Goal: Transaction & Acquisition: Book appointment/travel/reservation

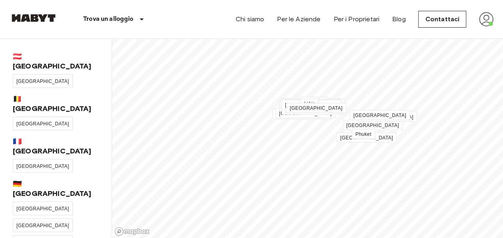
click at [26, 206] on span "[GEOGRAPHIC_DATA]" at bounding box center [42, 209] width 53 height 6
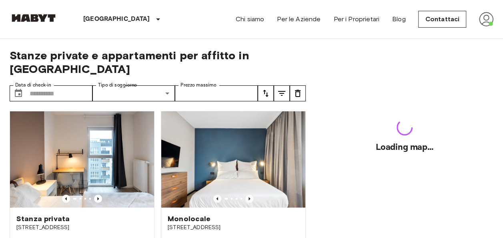
click at [26, 167] on img at bounding box center [82, 159] width 144 height 96
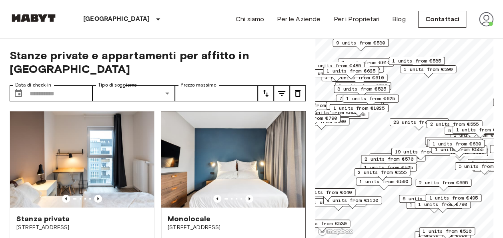
scroll to position [125, 0]
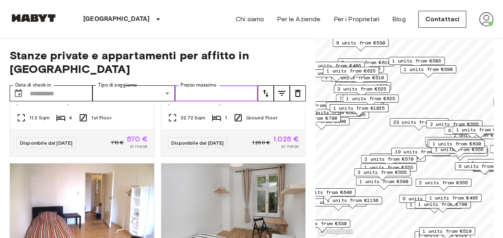
click at [224, 85] on input "Prezzo massimo" at bounding box center [216, 93] width 83 height 16
type input "***"
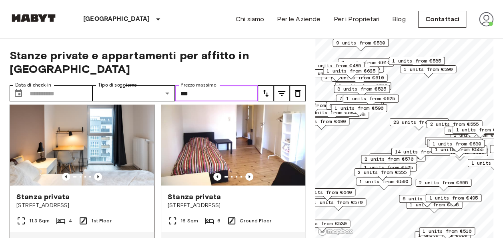
scroll to position [12, 0]
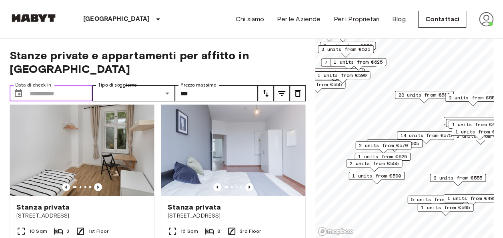
click at [33, 85] on input "Data di check-in" at bounding box center [61, 93] width 63 height 16
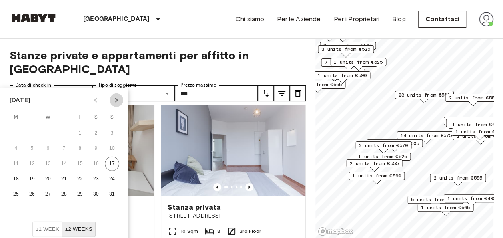
click at [115, 100] on icon "Next month" at bounding box center [117, 100] width 10 height 10
click at [113, 102] on icon "Next month" at bounding box center [117, 100] width 10 height 10
click at [12, 132] on button "1" at bounding box center [16, 133] width 14 height 14
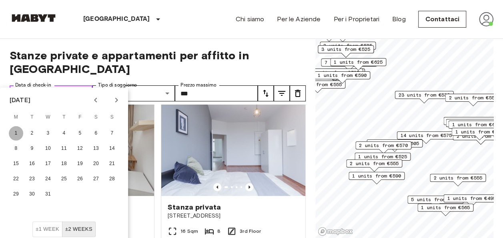
type input "**********"
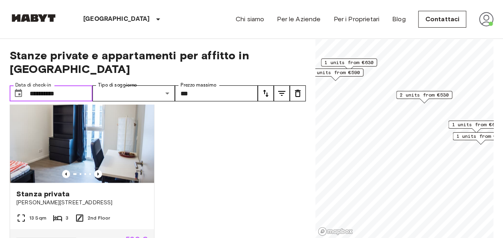
scroll to position [542, 0]
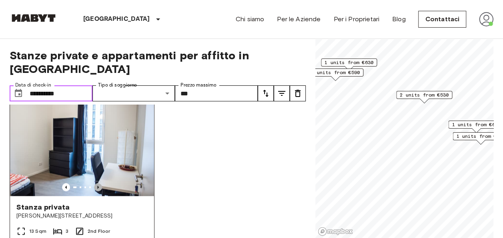
click at [98, 183] on icon "Previous image" at bounding box center [98, 187] width 8 height 8
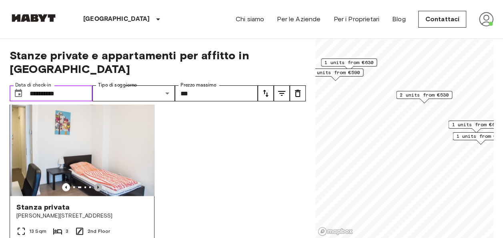
click at [98, 183] on icon "Previous image" at bounding box center [98, 187] width 8 height 8
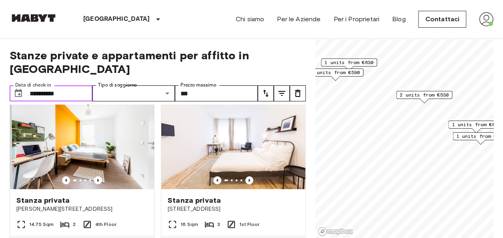
scroll to position [0, 0]
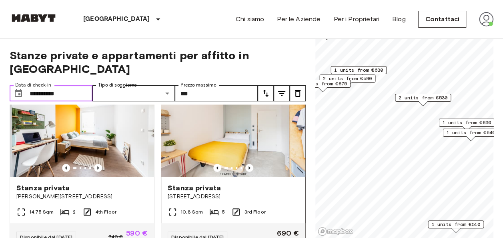
scroll to position [207, 0]
click at [248, 166] on icon "Previous image" at bounding box center [249, 167] width 2 height 3
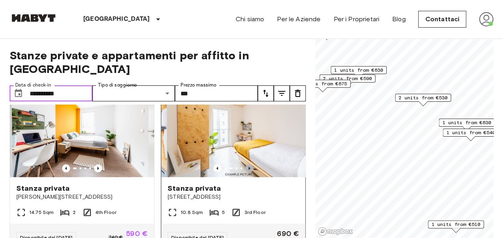
click at [248, 166] on icon "Previous image" at bounding box center [249, 167] width 2 height 3
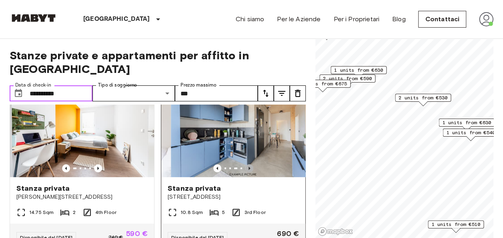
click at [248, 166] on icon "Previous image" at bounding box center [249, 167] width 2 height 3
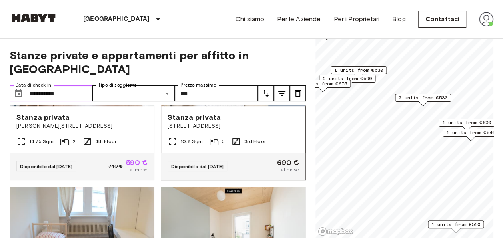
scroll to position [270, 0]
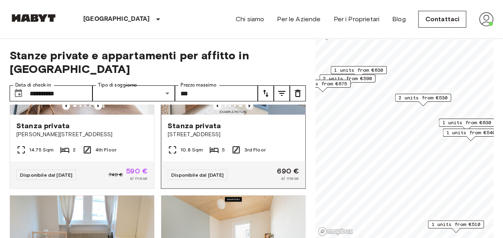
click at [244, 161] on div "Disponibile dal [DATE] 690 € al mese" at bounding box center [233, 174] width 144 height 27
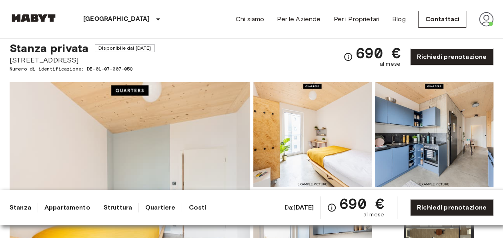
scroll to position [23, 0]
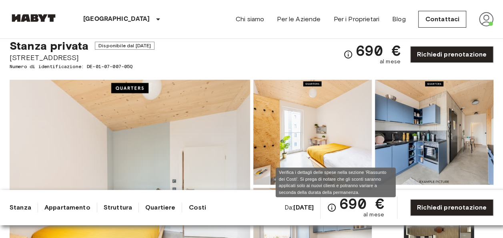
click at [336, 210] on icon "Verifica i dettagli delle spese nella sezione 'Riassunto dei Costi'. Si prega d…" at bounding box center [332, 207] width 10 height 10
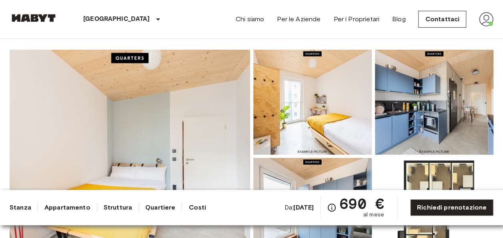
scroll to position [0, 0]
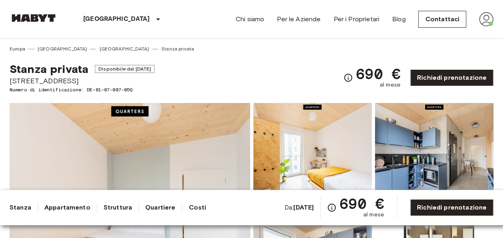
click at [48, 80] on span "Müllerstraße 55A" at bounding box center [82, 81] width 145 height 10
click at [48, 80] on span "[STREET_ADDRESS]" at bounding box center [82, 81] width 145 height 10
copy span "[STREET_ADDRESS]"
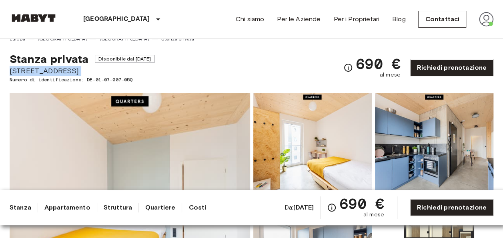
scroll to position [10, 0]
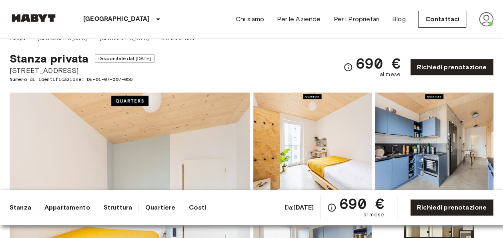
click at [299, 73] on div "Stanza privata Disponibile dal Nov 19 2025 Müllerstraße 55A Numero di identific…" at bounding box center [252, 62] width 484 height 41
click at [367, 63] on span "690 €" at bounding box center [378, 63] width 44 height 14
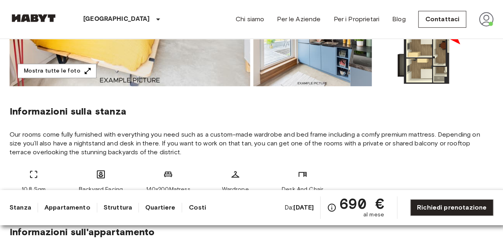
scroll to position [238, 0]
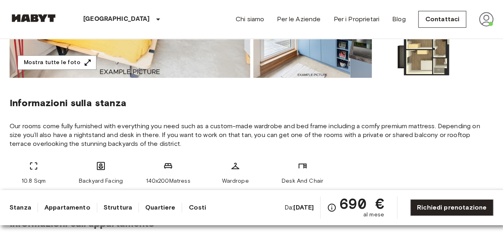
click at [194, 207] on link "Costi" at bounding box center [197, 207] width 18 height 10
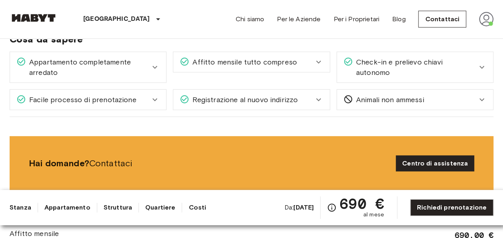
scroll to position [1224, 0]
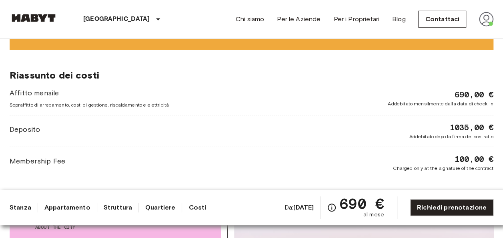
click at [438, 89] on div "690,00 € Addebitato mensilmente dalla data di check-in" at bounding box center [441, 98] width 106 height 18
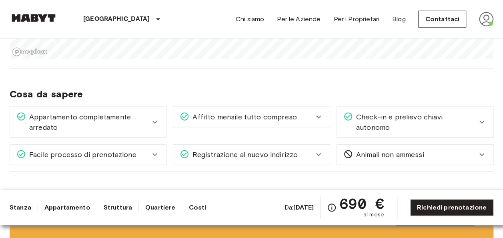
scroll to position [1044, 0]
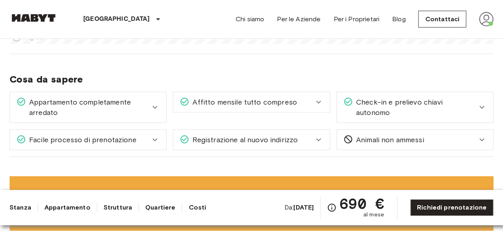
click at [311, 97] on div "Affitto mensile tutto compreso" at bounding box center [247, 102] width 134 height 10
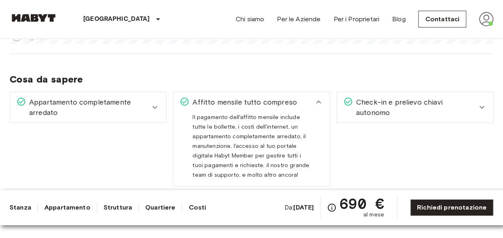
click at [311, 97] on div "Affitto mensile tutto compreso" at bounding box center [247, 102] width 134 height 10
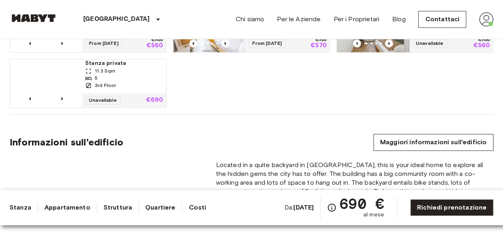
scroll to position [558, 0]
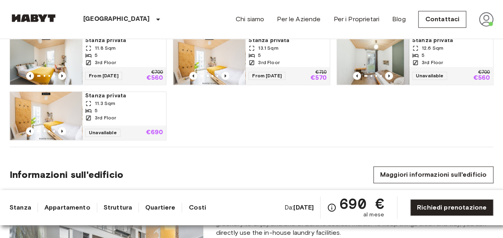
drag, startPoint x: 282, startPoint y: 34, endPoint x: 249, endPoint y: 109, distance: 82.1
click at [249, 109] on div "Stanza privata 11.8 Sqm 5 3rd Floor From 20 Aug 25 €700 €560 Stanza privata 13.…" at bounding box center [248, 85] width 490 height 110
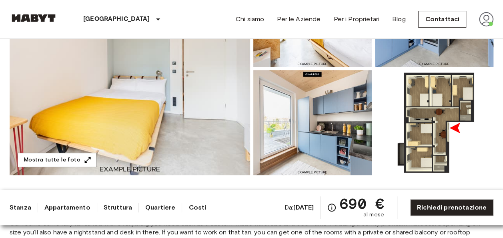
scroll to position [128, 0]
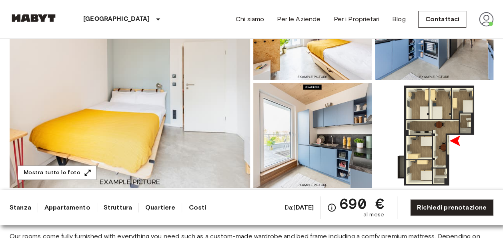
click at [183, 106] on img at bounding box center [130, 81] width 240 height 213
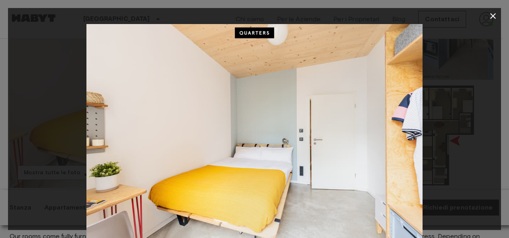
click at [450, 123] on div at bounding box center [254, 136] width 493 height 224
click at [405, 136] on img at bounding box center [254, 136] width 336 height 224
click at [491, 14] on icon "button" at bounding box center [493, 16] width 6 height 6
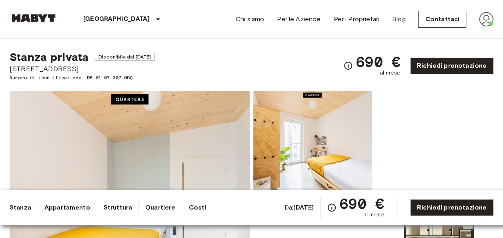
scroll to position [0, 0]
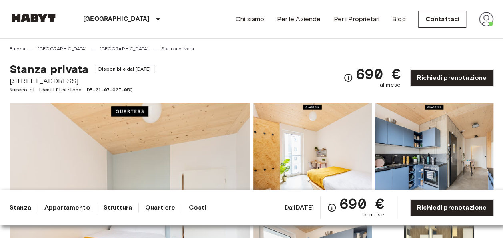
click at [154, 70] on span "Disponibile dal Nov 19 2025" at bounding box center [125, 69] width 60 height 8
